Goal: Transaction & Acquisition: Purchase product/service

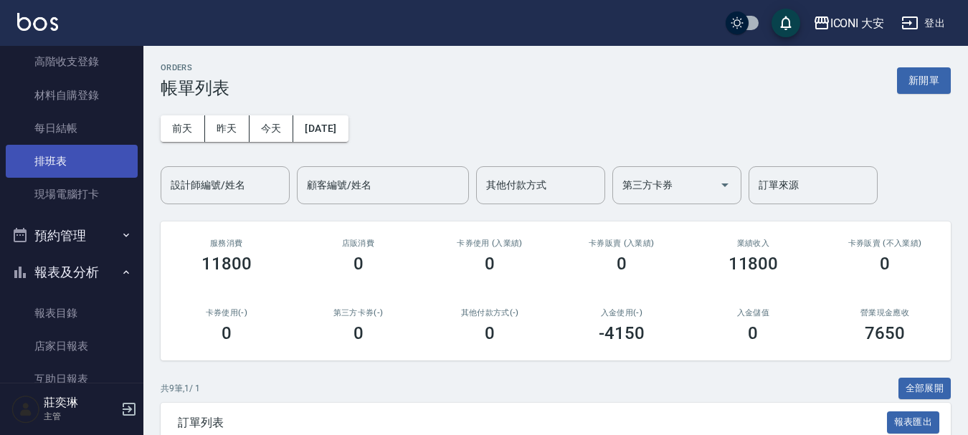
scroll to position [287, 0]
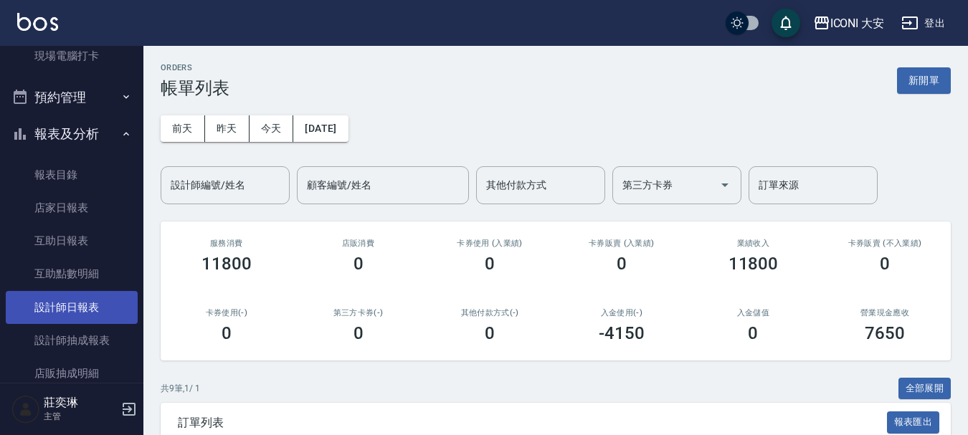
click at [66, 302] on link "設計師日報表" at bounding box center [72, 307] width 132 height 33
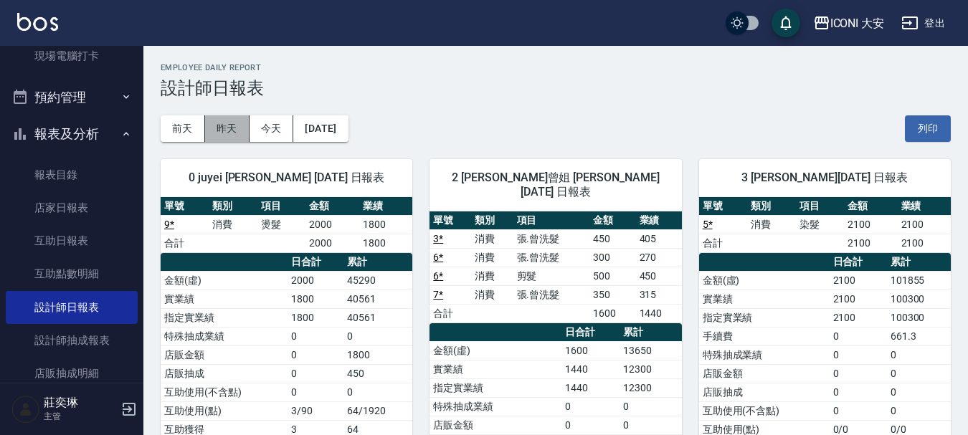
click at [225, 123] on button "昨天" at bounding box center [227, 128] width 44 height 27
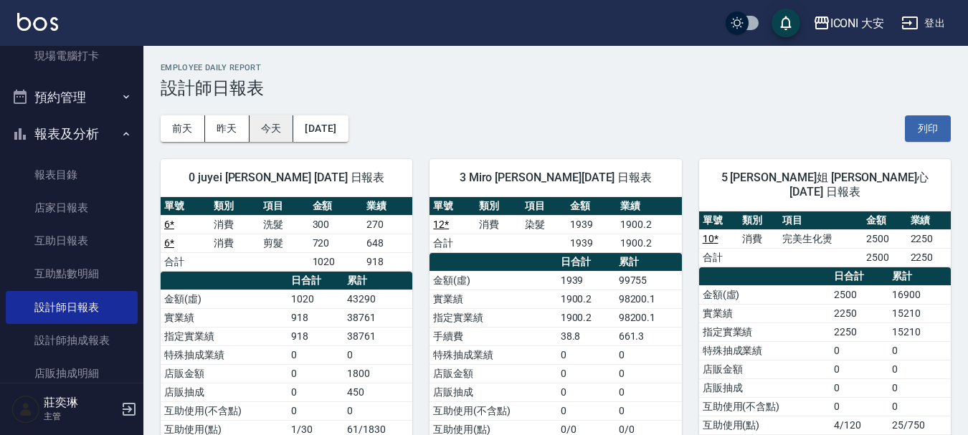
click at [271, 128] on button "今天" at bounding box center [272, 128] width 44 height 27
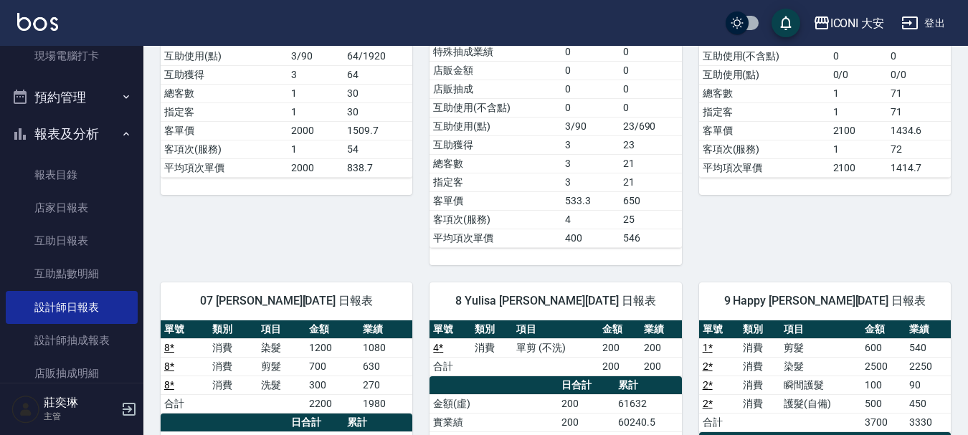
scroll to position [359, 0]
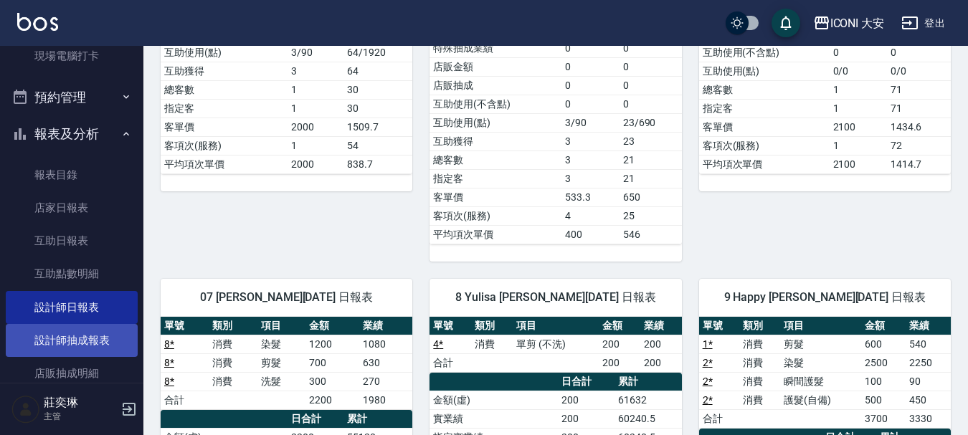
click at [59, 334] on link "設計師抽成報表" at bounding box center [72, 340] width 132 height 33
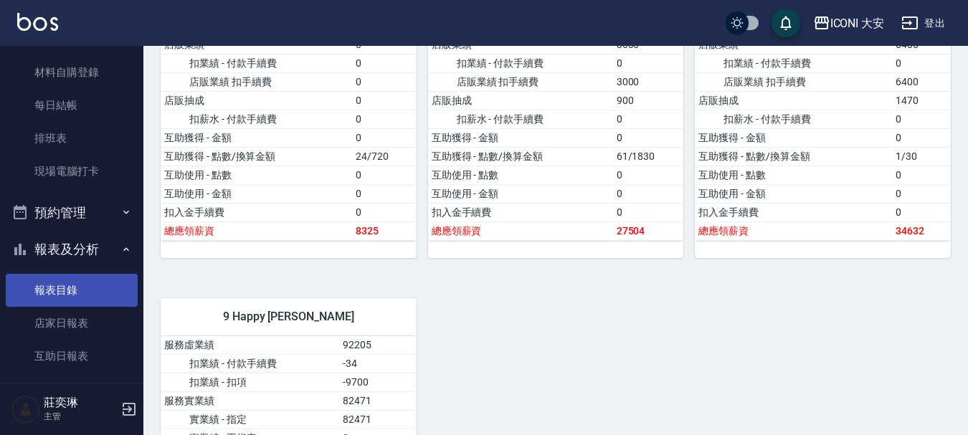
scroll to position [287, 0]
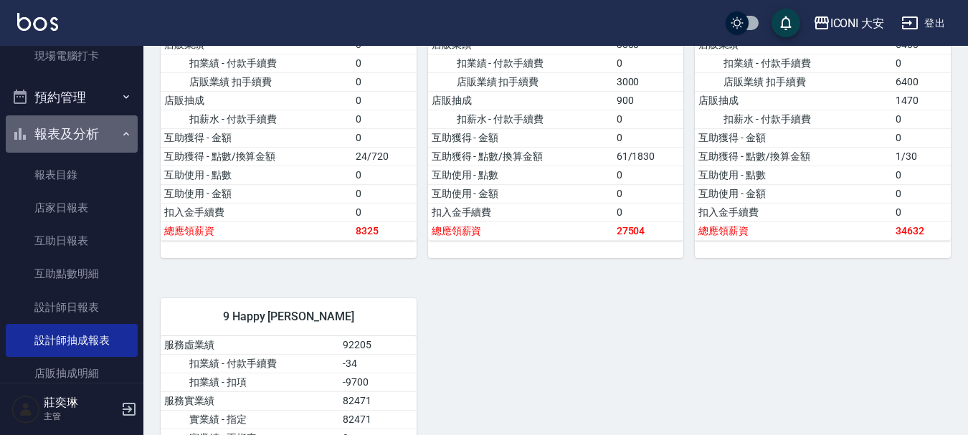
click at [120, 133] on icon "button" at bounding box center [125, 133] width 11 height 11
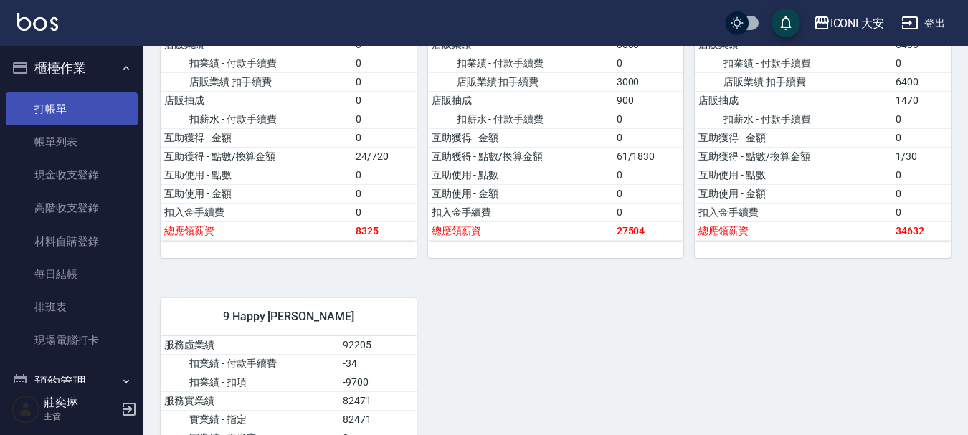
scroll to position [0, 0]
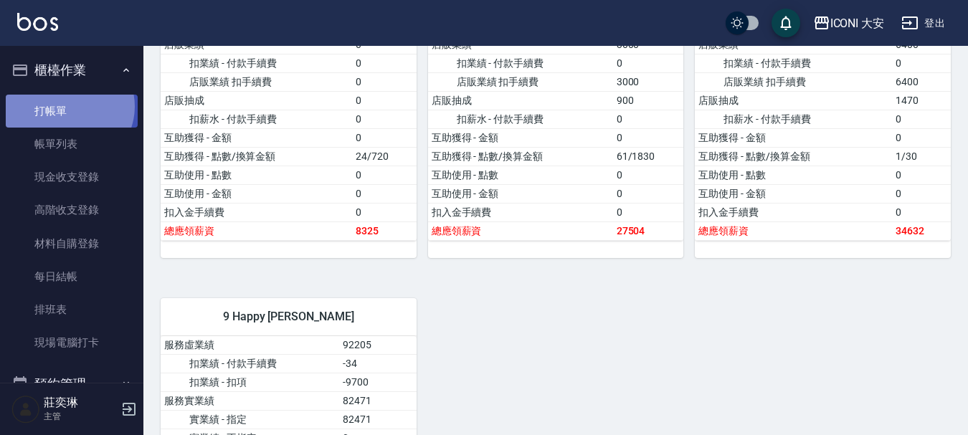
click at [70, 106] on link "打帳單" at bounding box center [72, 111] width 132 height 33
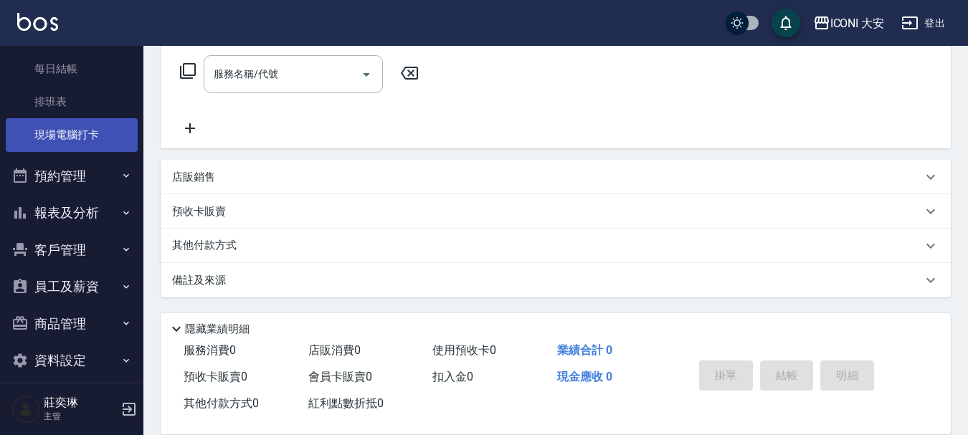
scroll to position [222, 0]
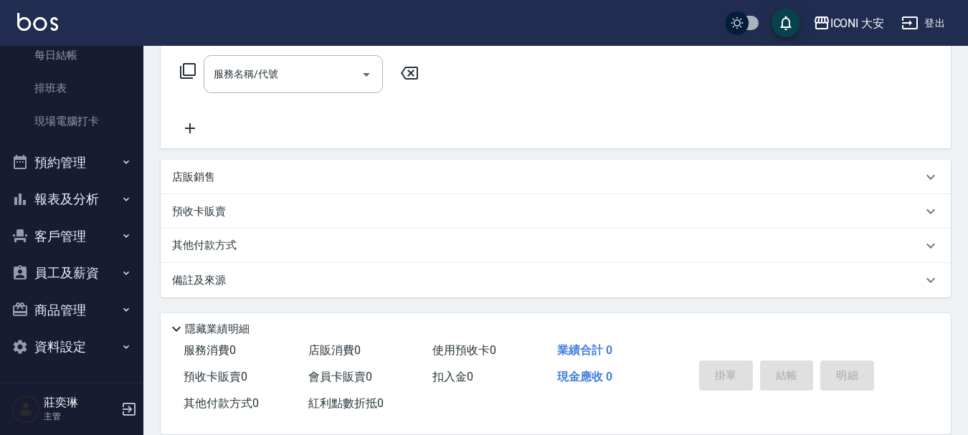
click at [109, 193] on button "報表及分析" at bounding box center [72, 199] width 132 height 37
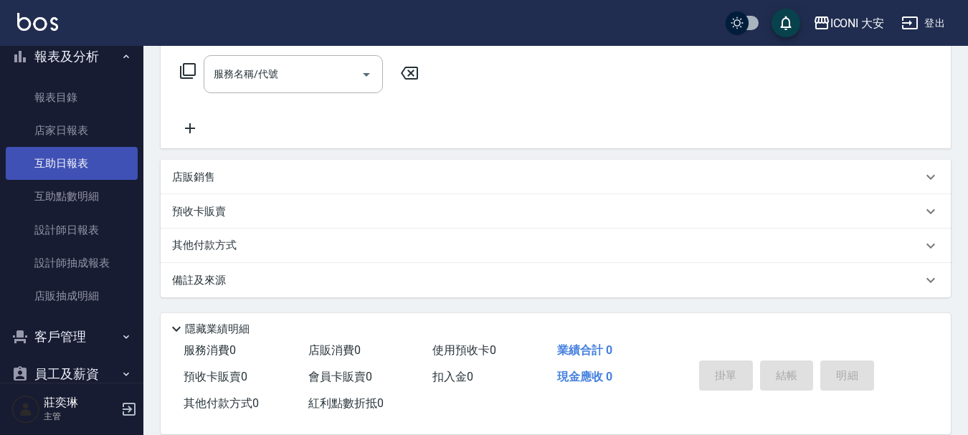
scroll to position [365, 0]
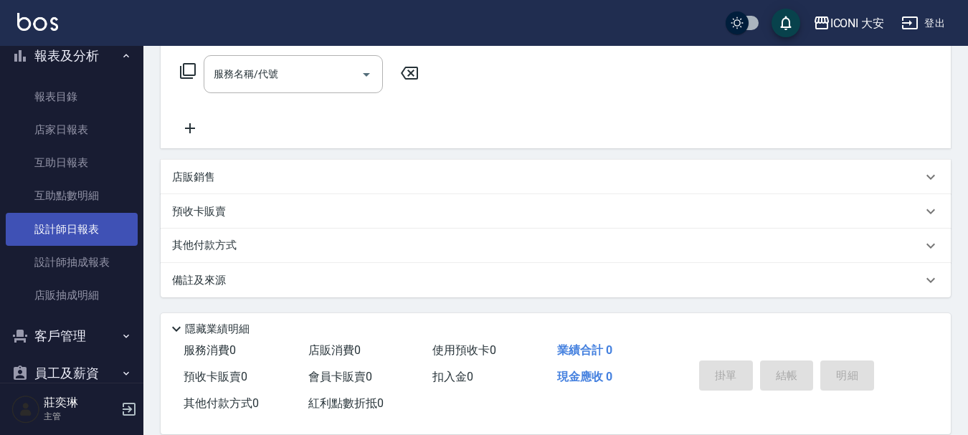
click at [84, 227] on link "設計師日報表" at bounding box center [72, 229] width 132 height 33
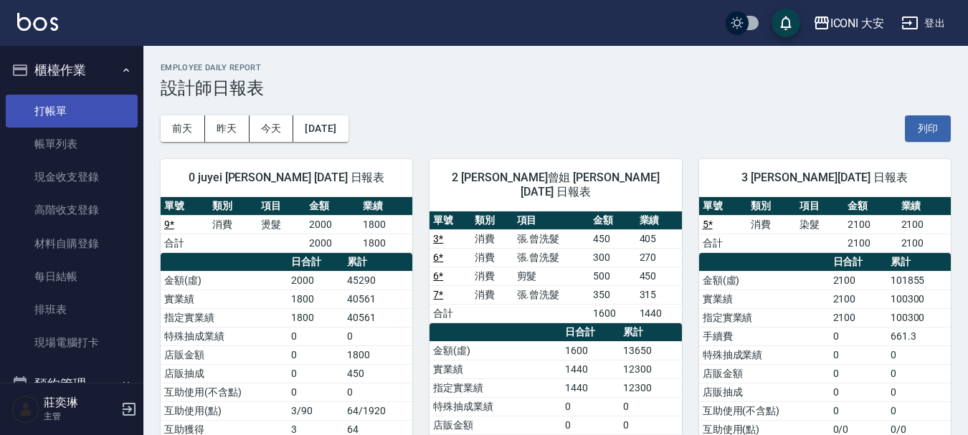
click at [57, 108] on link "打帳單" at bounding box center [72, 111] width 132 height 33
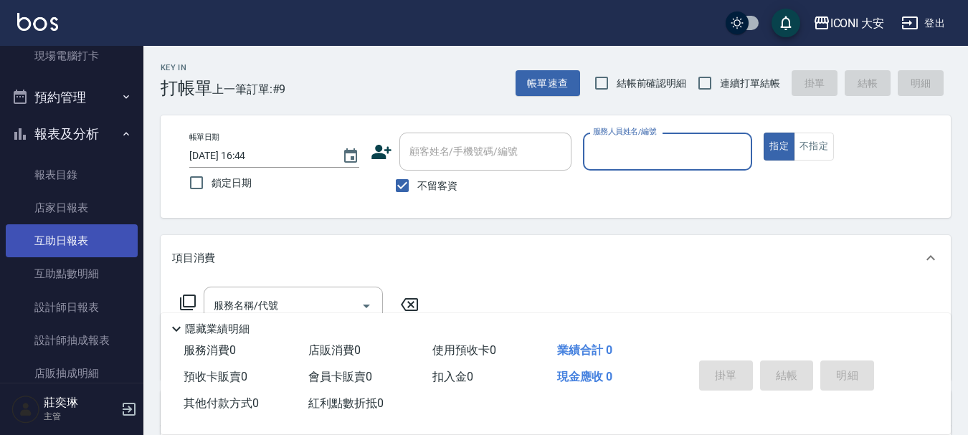
scroll to position [359, 0]
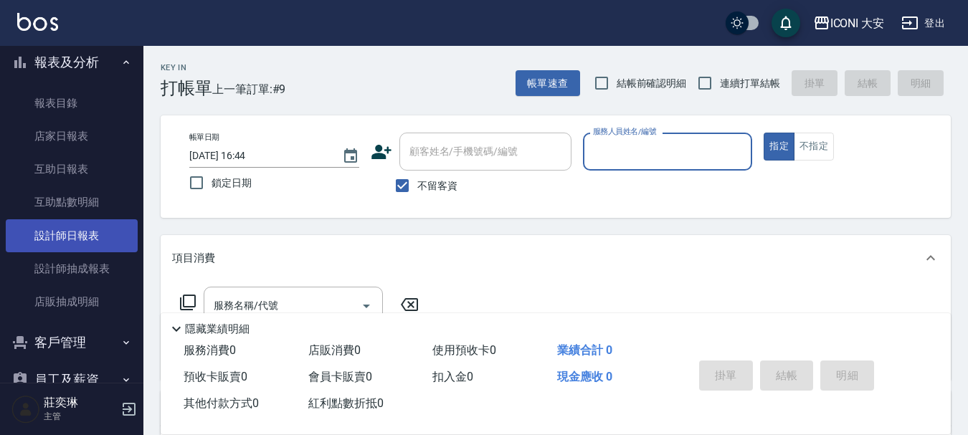
click at [65, 235] on link "設計師日報表" at bounding box center [72, 235] width 132 height 33
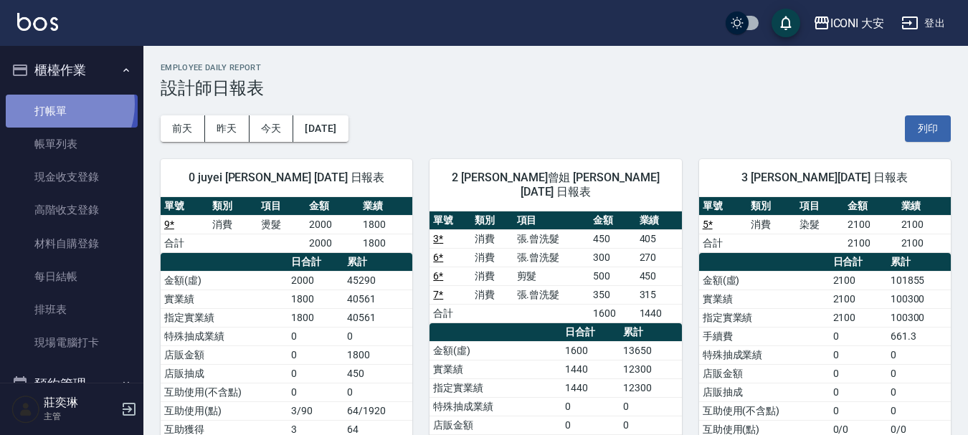
click at [58, 104] on link "打帳單" at bounding box center [72, 111] width 132 height 33
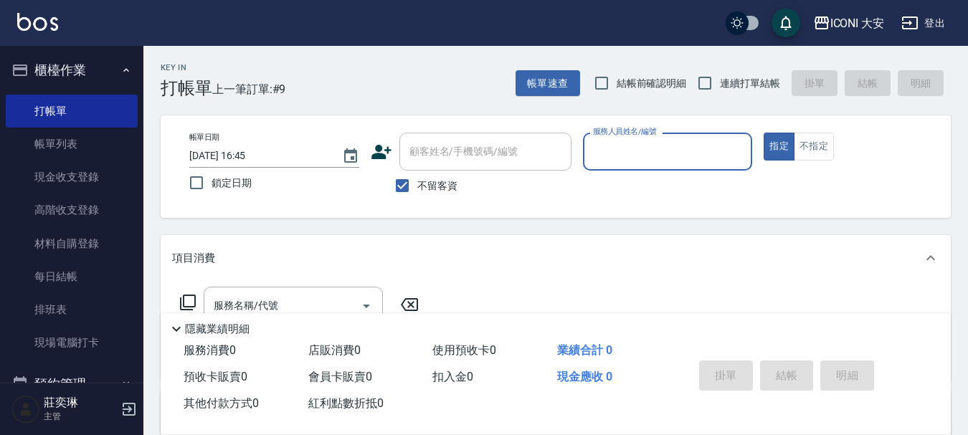
drag, startPoint x: 677, startPoint y: 153, endPoint x: 671, endPoint y: 164, distance: 12.8
click at [675, 156] on input "服務人員姓名/編號" at bounding box center [667, 151] width 157 height 25
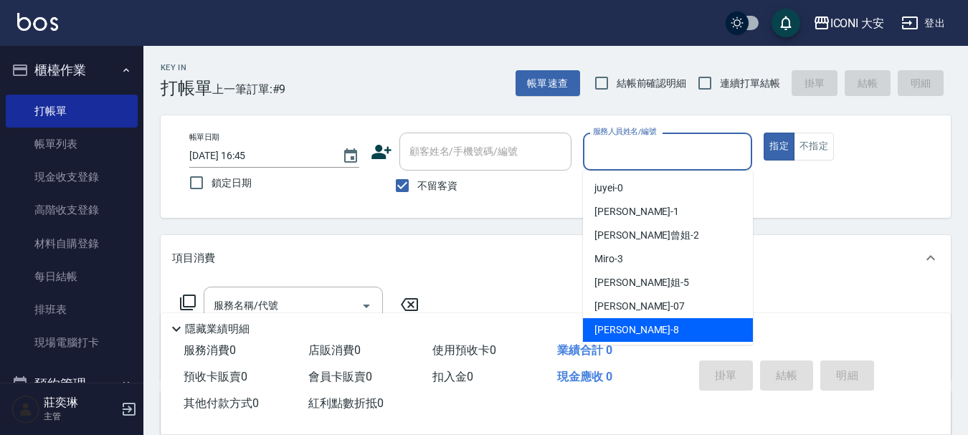
click at [619, 329] on span "Yulisa -8" at bounding box center [636, 330] width 85 height 15
type input "Yulisa-8"
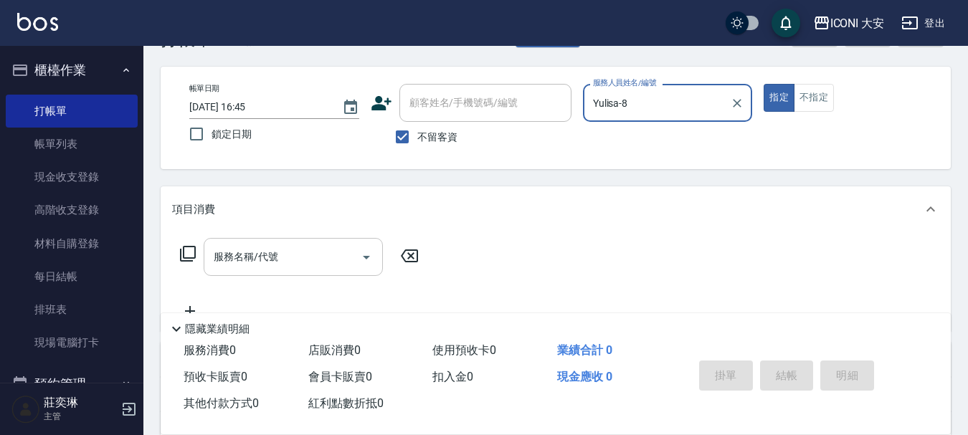
scroll to position [72, 0]
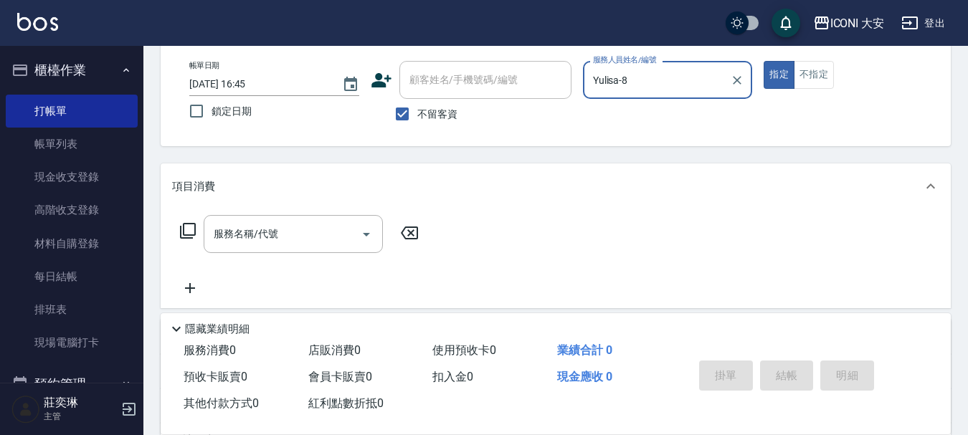
click at [191, 230] on icon at bounding box center [187, 230] width 17 height 17
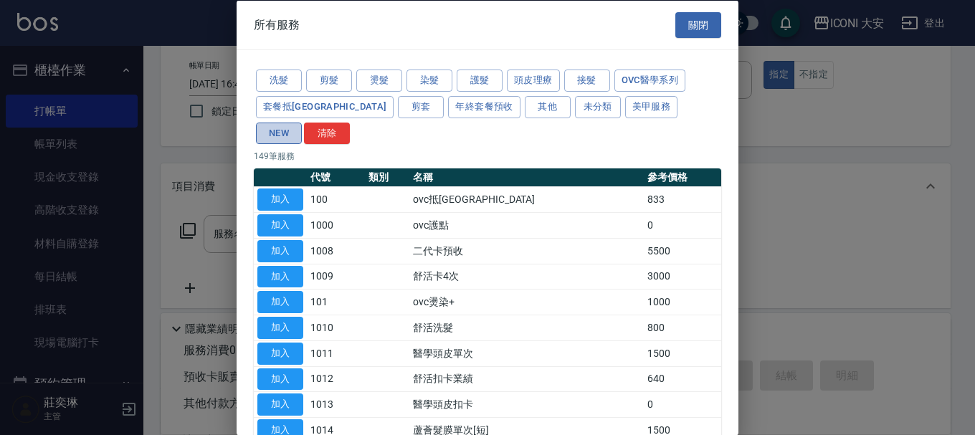
click at [302, 122] on button "NEW" at bounding box center [279, 133] width 46 height 22
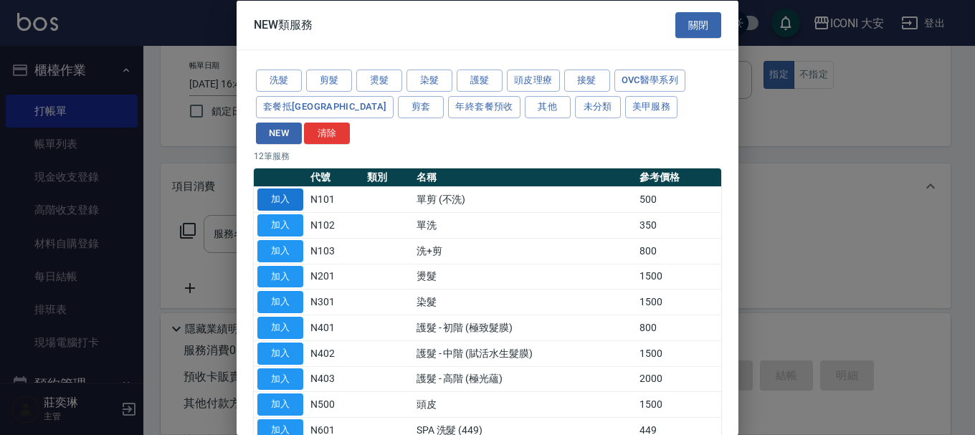
click at [284, 189] on button "加入" at bounding box center [280, 200] width 46 height 22
type input "單剪 (不洗)(N101)"
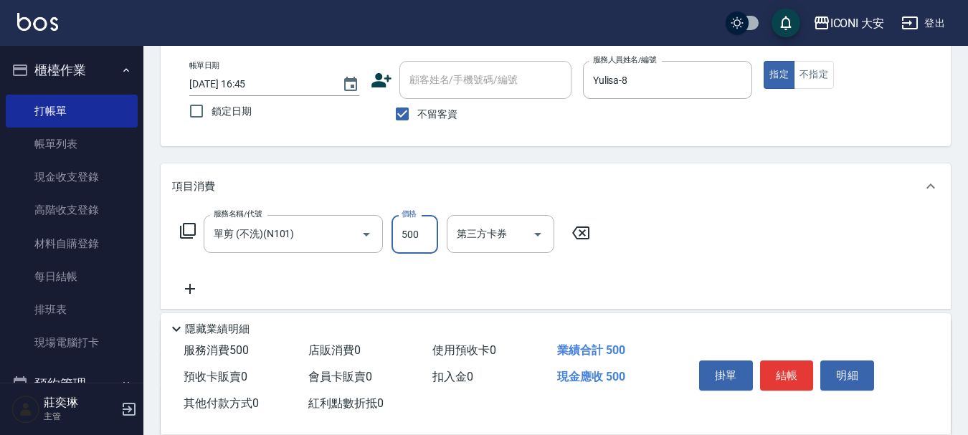
drag, startPoint x: 424, startPoint y: 237, endPoint x: 416, endPoint y: 233, distance: 9.6
click at [424, 237] on input "500" at bounding box center [415, 234] width 47 height 39
type input "600"
click at [796, 369] on button "結帳" at bounding box center [787, 376] width 54 height 30
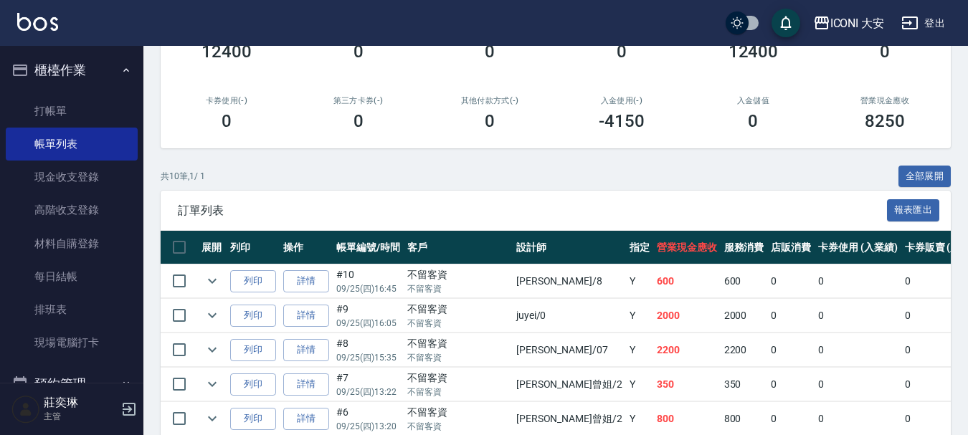
scroll to position [215, 0]
